Goal: Task Accomplishment & Management: Use online tool/utility

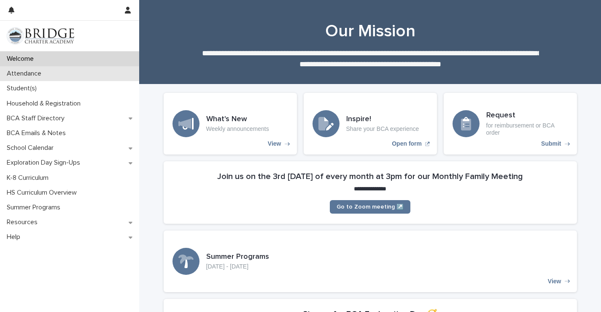
click at [56, 78] on div "Attendance" at bounding box center [69, 73] width 139 height 15
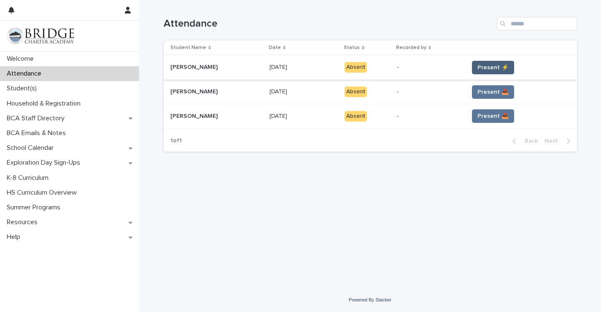
click at [486, 65] on span "Present ⚡" at bounding box center [493, 67] width 31 height 8
click at [486, 66] on span "Present ⚡" at bounding box center [493, 67] width 31 height 8
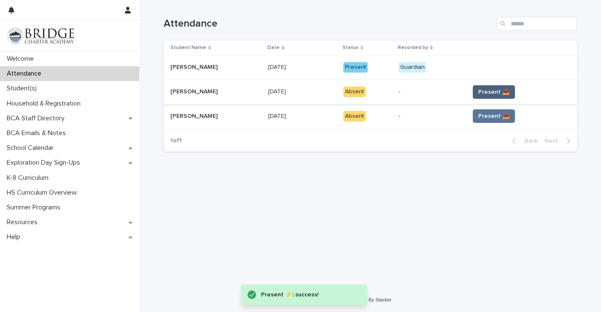
click at [484, 92] on span "Present 📥" at bounding box center [494, 92] width 31 height 8
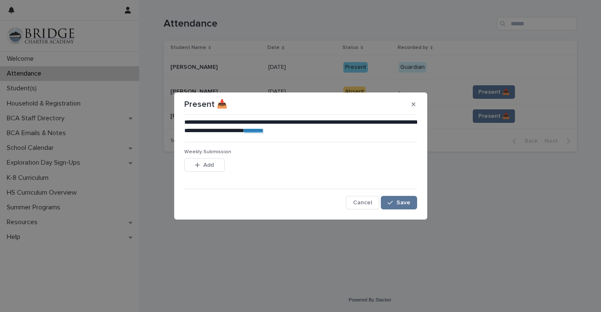
click at [331, 126] on p "**********" at bounding box center [300, 126] width 233 height 17
click at [264, 130] on link "********" at bounding box center [253, 130] width 19 height 6
click at [211, 162] on span "Add" at bounding box center [208, 165] width 11 height 6
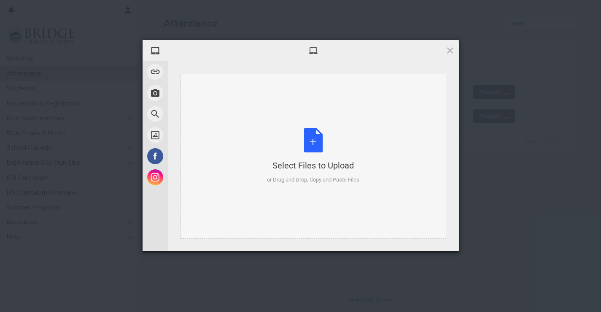
click at [314, 145] on div "Select Files to Upload or Drag and Drop, Copy and Paste Files" at bounding box center [313, 156] width 92 height 56
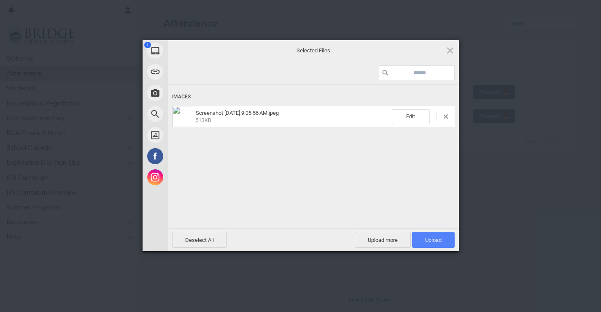
click at [438, 238] on span "Upload 1" at bounding box center [433, 240] width 16 height 6
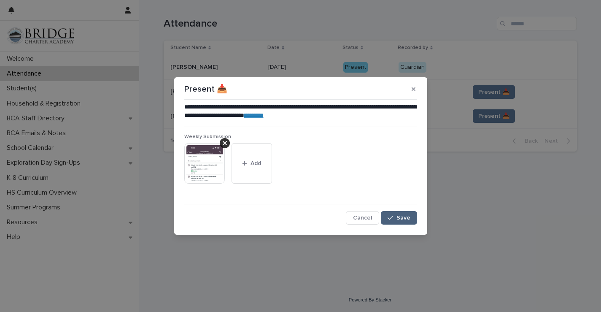
click at [410, 218] on span "Save" at bounding box center [404, 218] width 14 height 6
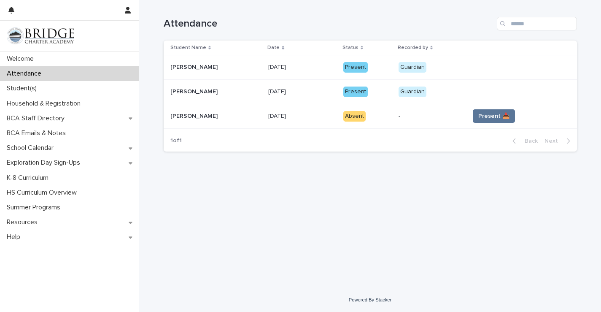
click at [500, 116] on span "Present 📥" at bounding box center [494, 116] width 31 height 8
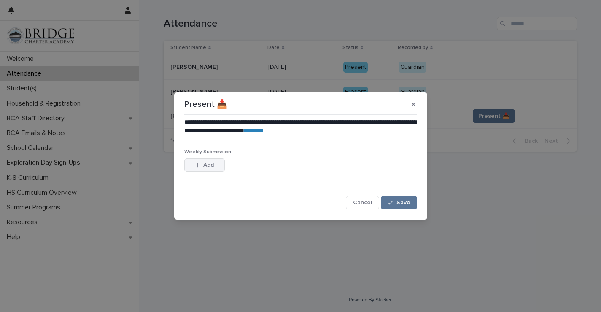
click at [214, 158] on button "Add" at bounding box center [204, 165] width 41 height 14
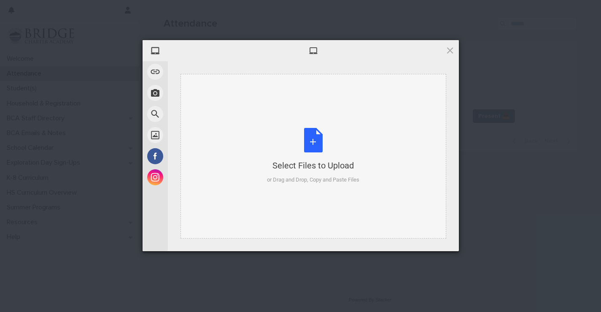
click at [263, 143] on div "Select Files to Upload or Drag and Drop, Copy and Paste Files" at bounding box center [314, 156] width 266 height 165
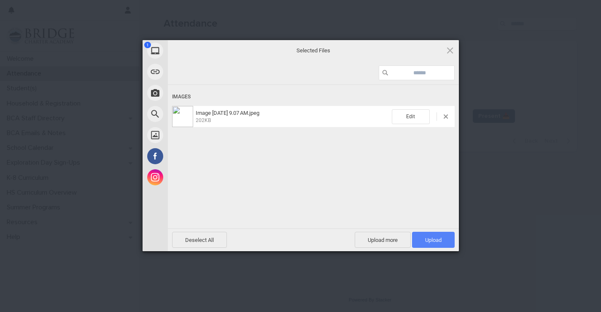
click at [429, 239] on span "Upload 1" at bounding box center [433, 240] width 16 height 6
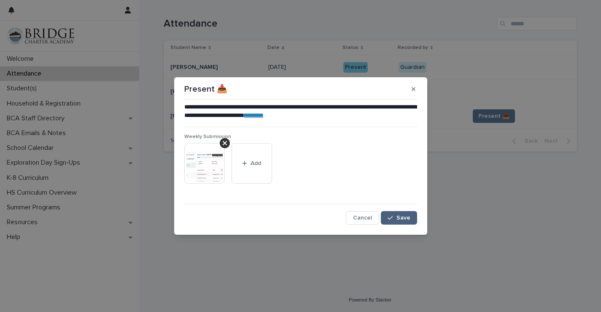
click at [405, 218] on span "Save" at bounding box center [404, 218] width 14 height 6
